Goal: Information Seeking & Learning: Learn about a topic

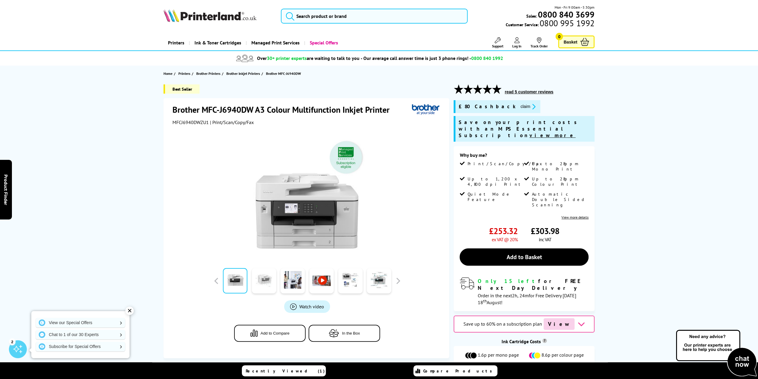
click at [273, 285] on link at bounding box center [264, 280] width 24 height 25
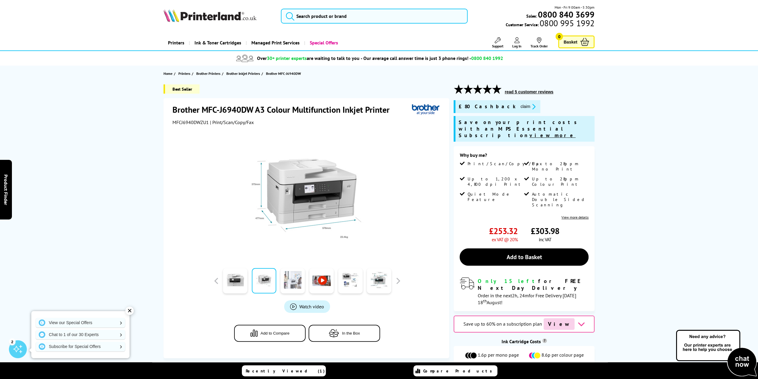
click at [291, 282] on link at bounding box center [293, 280] width 24 height 25
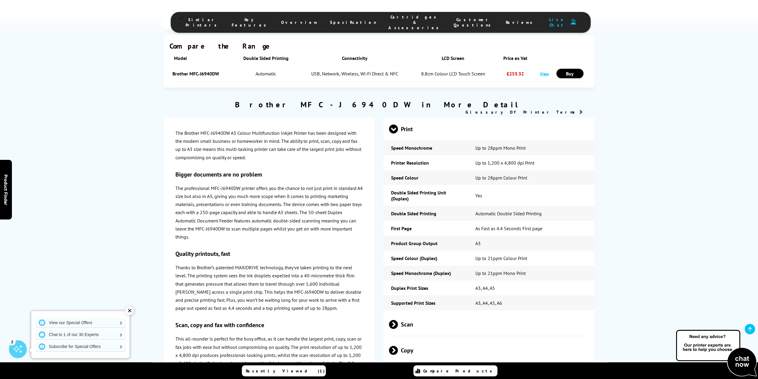
scroll to position [1366, 0]
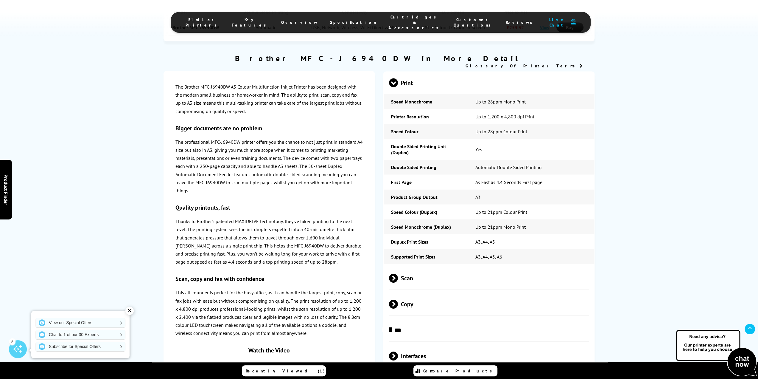
click at [408, 267] on span "Scan" at bounding box center [489, 278] width 200 height 22
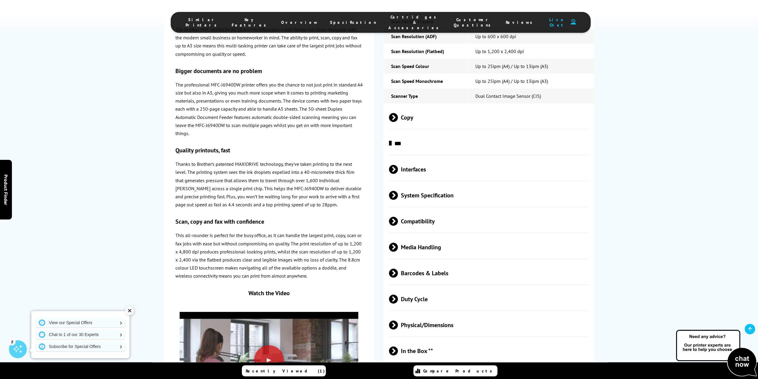
scroll to position [1730, 0]
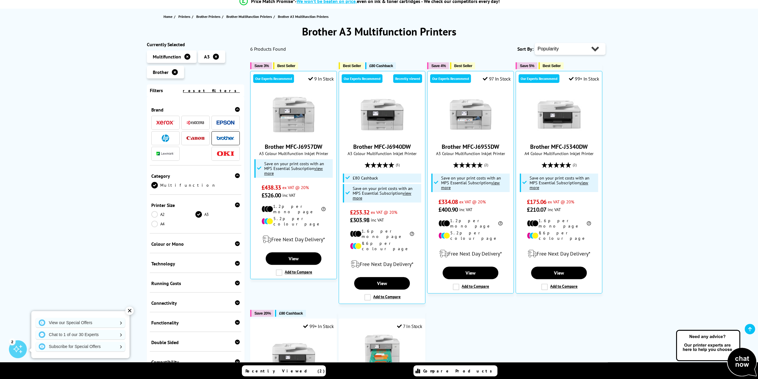
scroll to position [66, 0]
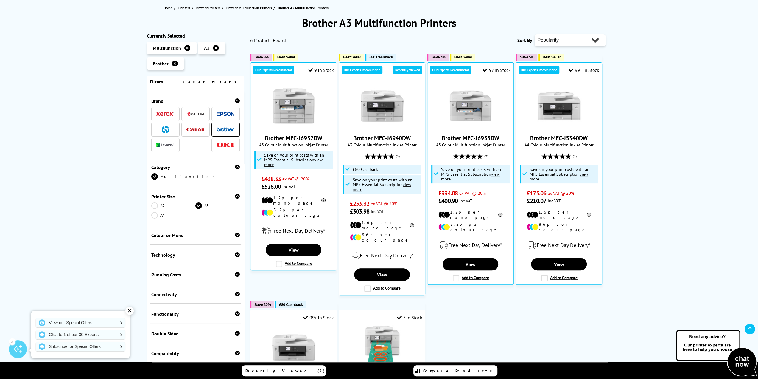
click at [754, 147] on div "Brother A3 Multifunction Printers Currently Selected Multifunction A3 Brother" at bounding box center [379, 276] width 758 height 520
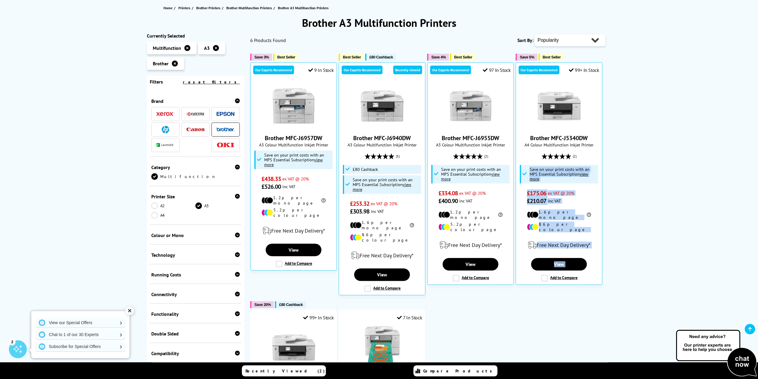
drag, startPoint x: 758, startPoint y: 150, endPoint x: 753, endPoint y: 276, distance: 126.7
click at [753, 289] on div "Brother A3 Multifunction Printers Currently Selected Multifunction A3 Brother" at bounding box center [379, 276] width 758 height 520
drag, startPoint x: 755, startPoint y: 176, endPoint x: 762, endPoint y: 170, distance: 9.3
click at [755, 176] on div "Brother A3 Multifunction Printers Currently Selected Multifunction A3 Brother" at bounding box center [379, 276] width 758 height 520
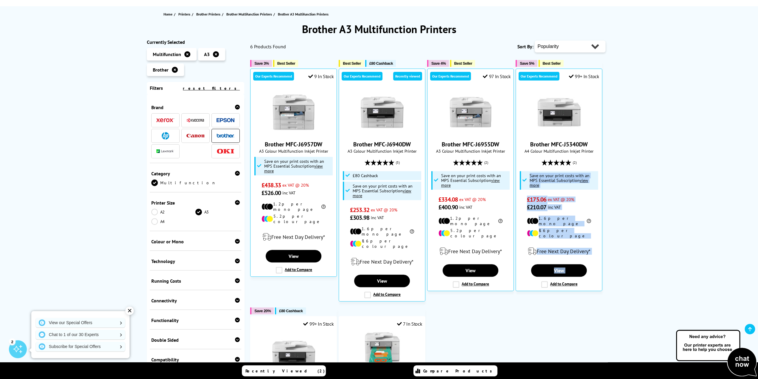
scroll to position [0, 0]
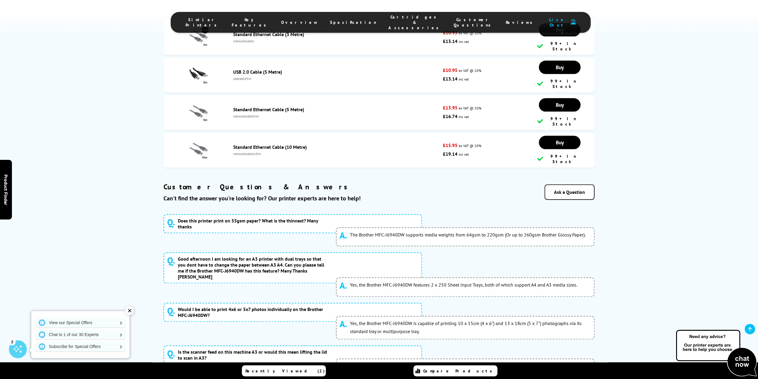
scroll to position [2839, 0]
